Goal: Browse casually

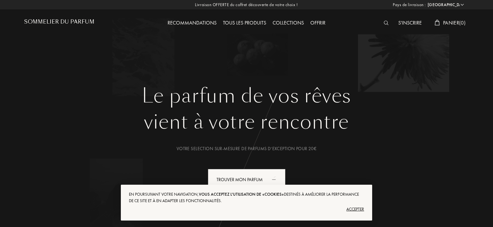
select select "FR"
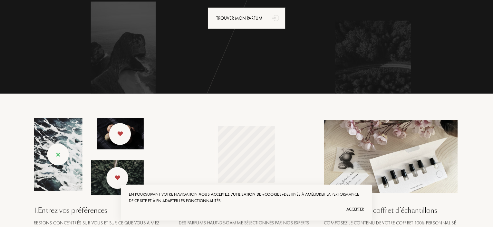
click at [352, 207] on div "Accepter" at bounding box center [246, 209] width 235 height 10
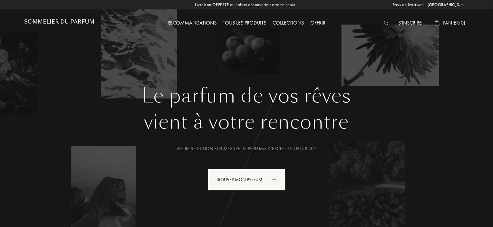
click at [71, 20] on h1 "Sommelier du Parfum" at bounding box center [59, 22] width 70 height 6
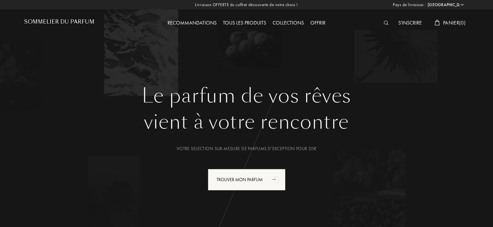
select select "FR"
